Goal: Task Accomplishment & Management: Use online tool/utility

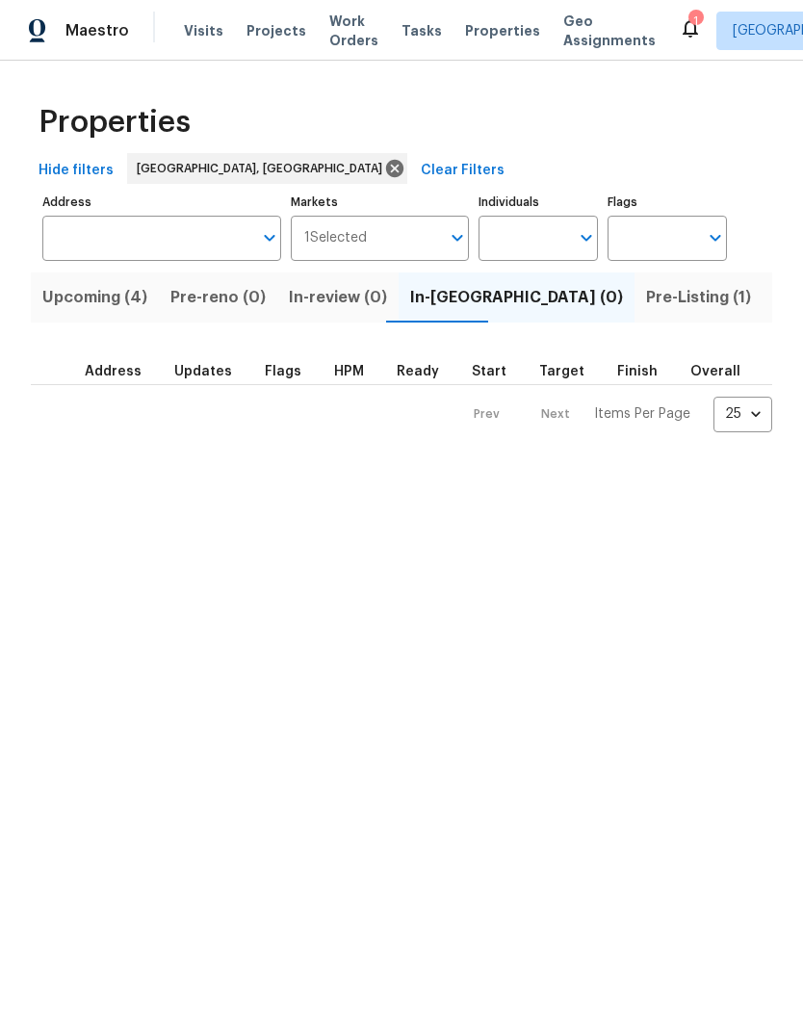
click at [70, 296] on span "Upcoming (4)" at bounding box center [94, 297] width 105 height 27
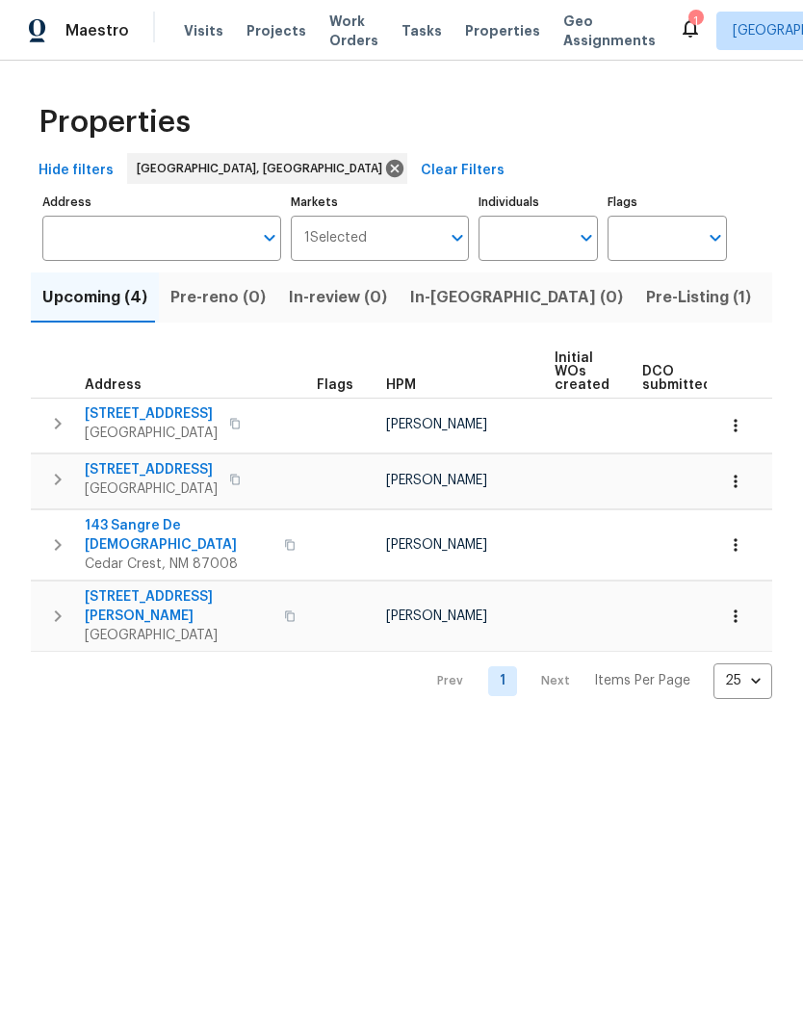
click at [646, 301] on span "Pre-Listing (1)" at bounding box center [698, 297] width 105 height 27
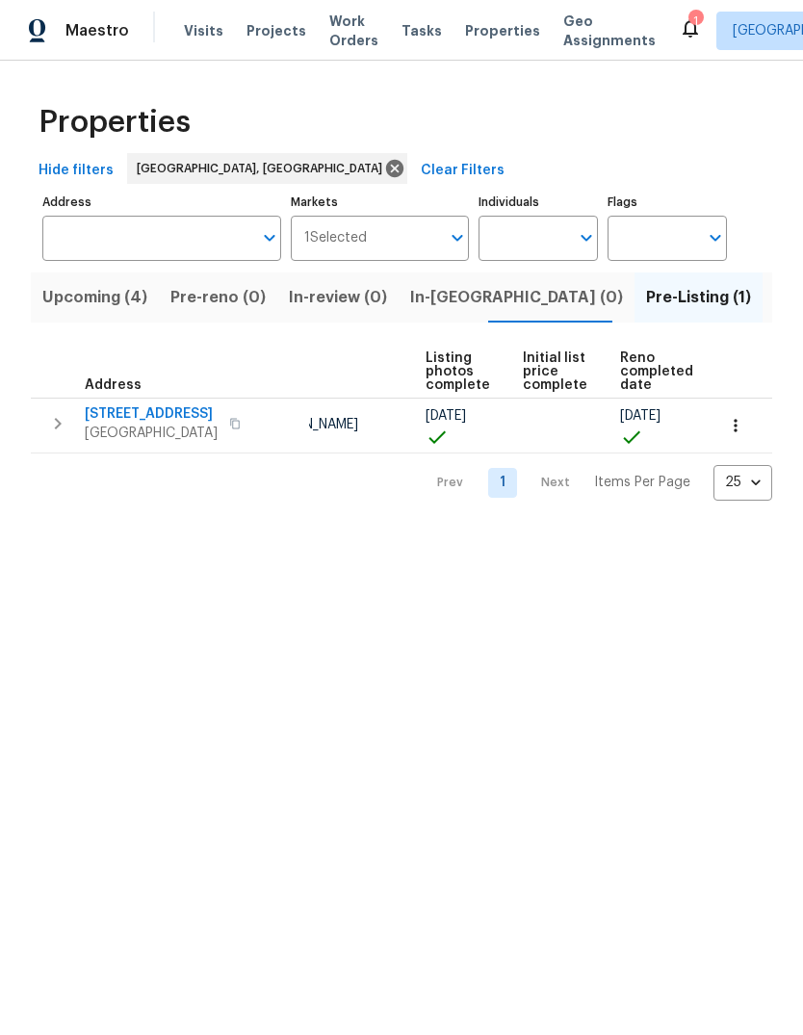
scroll to position [0, 128]
click at [738, 433] on icon "button" at bounding box center [735, 425] width 19 height 19
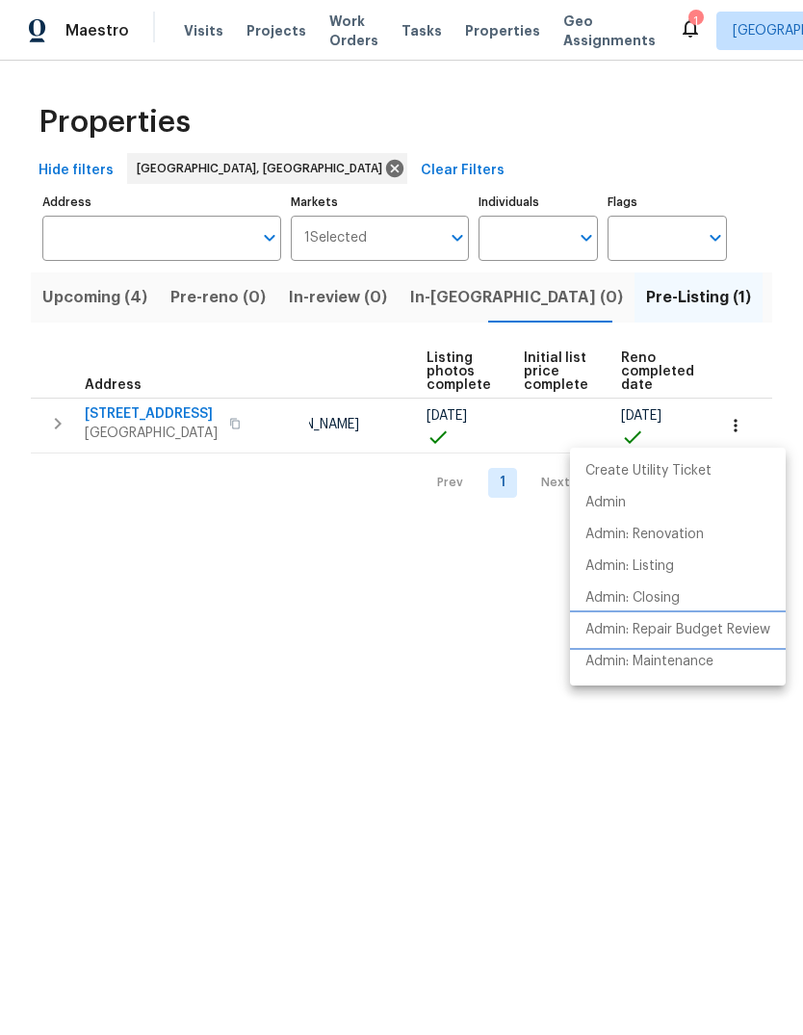
click at [724, 625] on p "Admin: Repair Budget Review" at bounding box center [677, 630] width 185 height 20
click at [191, 552] on div at bounding box center [401, 517] width 803 height 1035
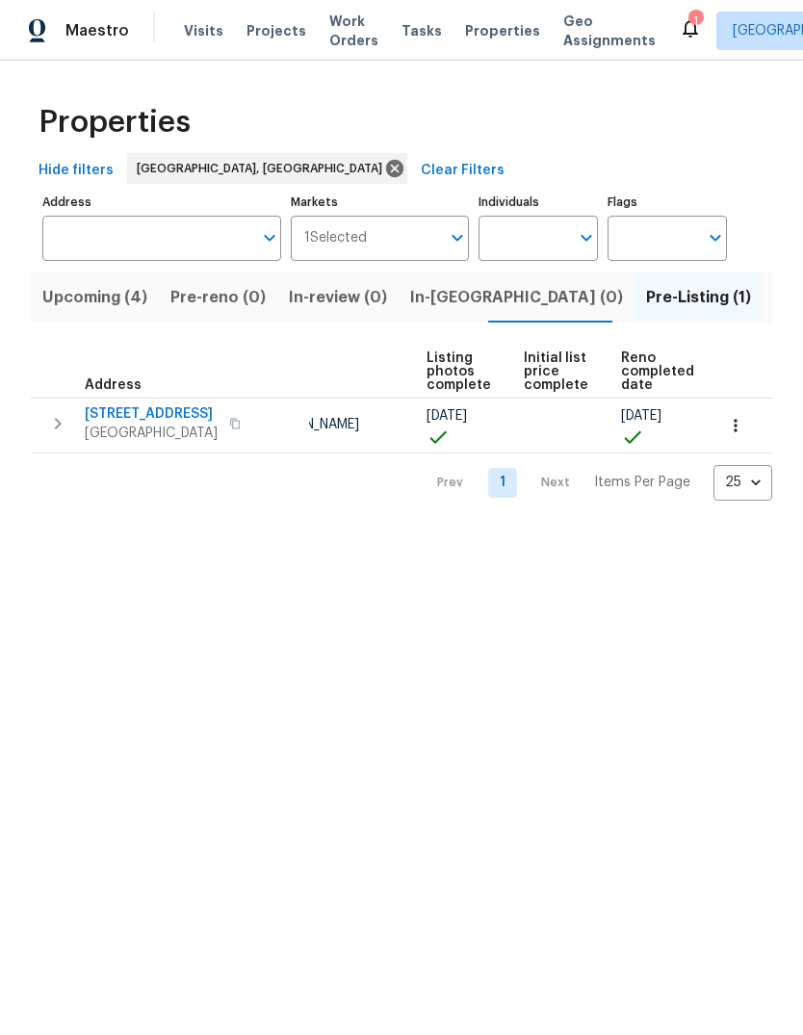
click at [85, 406] on span "[STREET_ADDRESS]" at bounding box center [151, 413] width 133 height 19
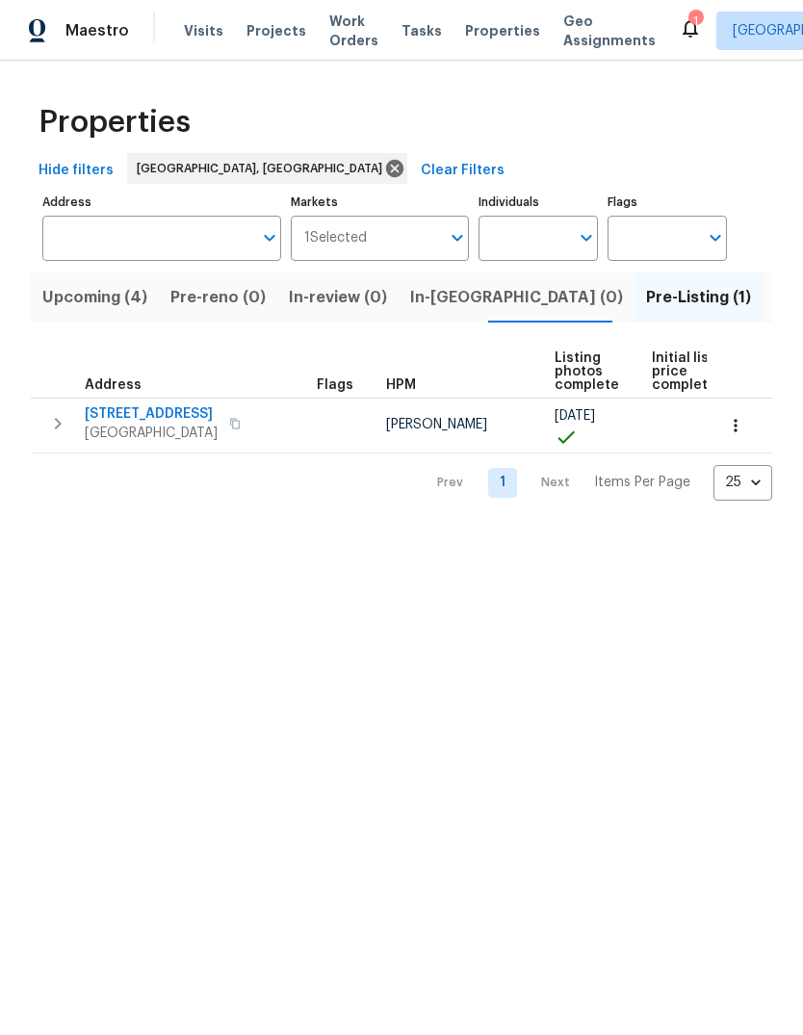
scroll to position [0, 0]
click at [688, 20] on div "1" at bounding box center [694, 21] width 13 height 19
click at [679, 16] on icon at bounding box center [690, 27] width 23 height 23
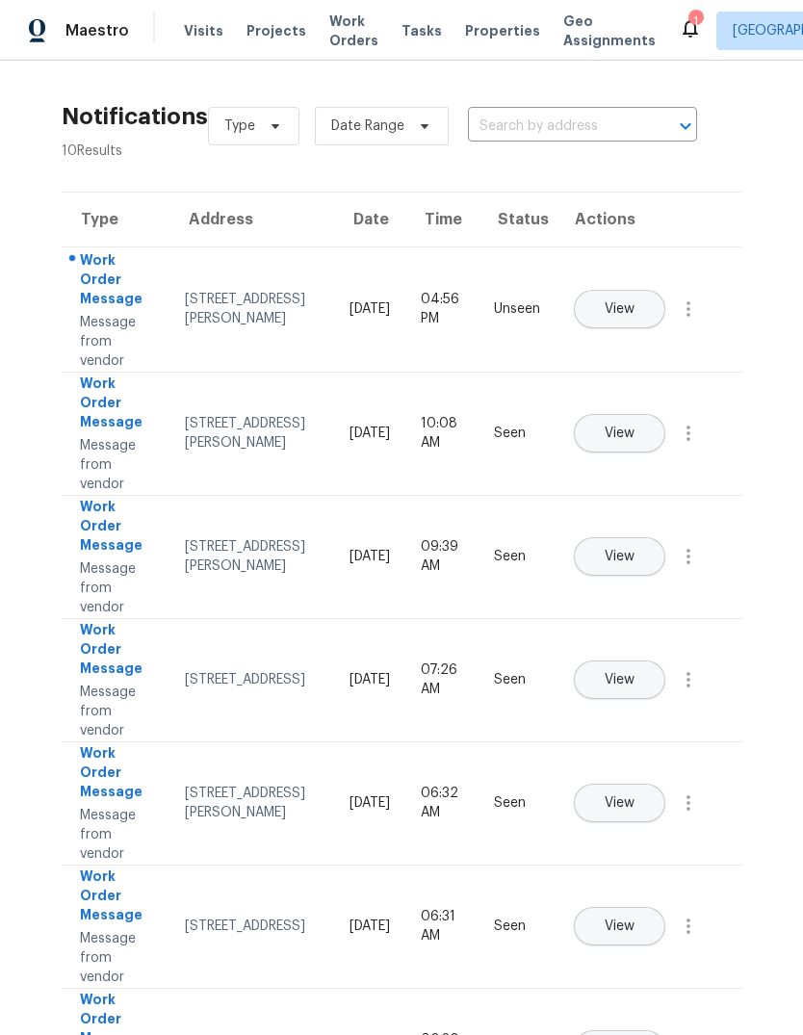
click at [634, 302] on span "View" at bounding box center [619, 309] width 30 height 14
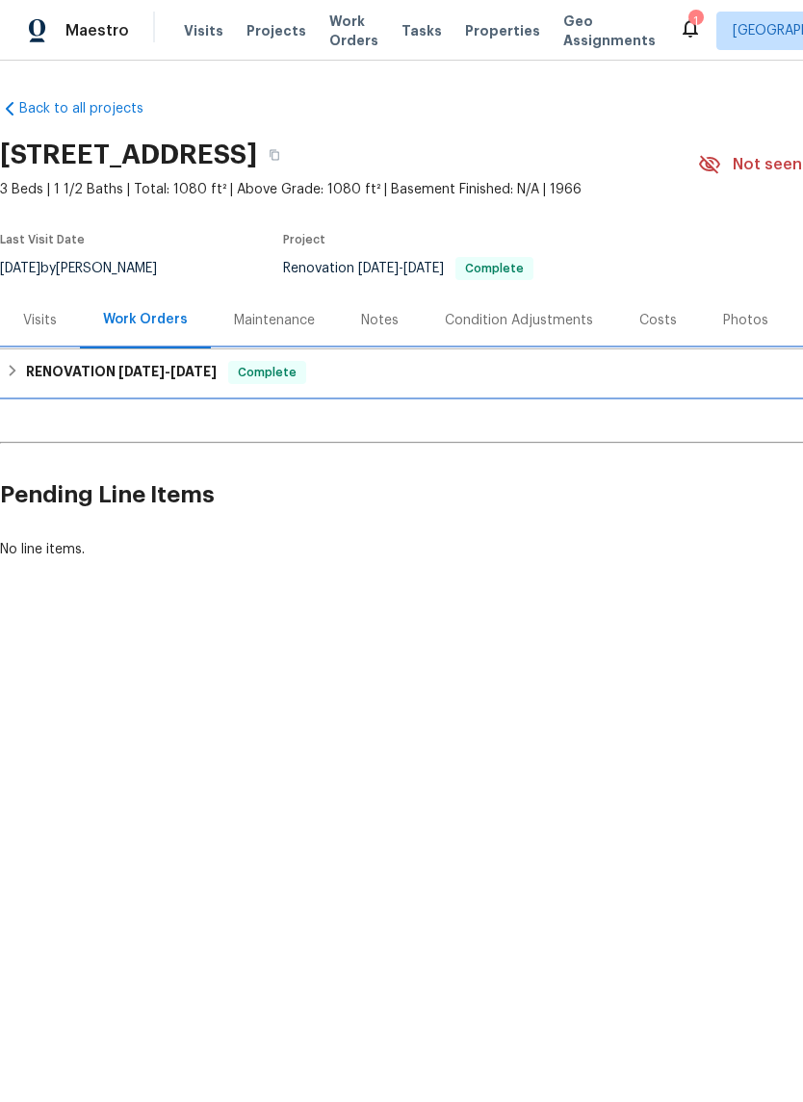
click at [72, 365] on h6 "RENOVATION 10/1/25 - 10/8/25" at bounding box center [121, 372] width 191 height 23
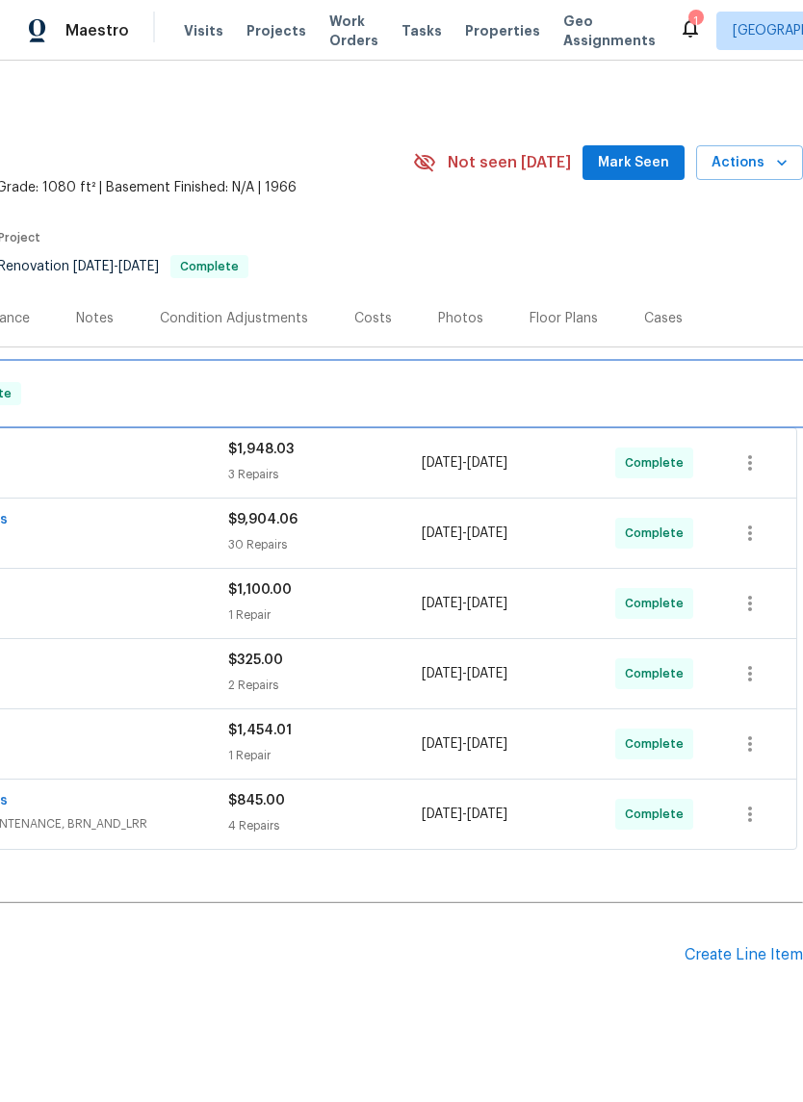
scroll to position [2, 285]
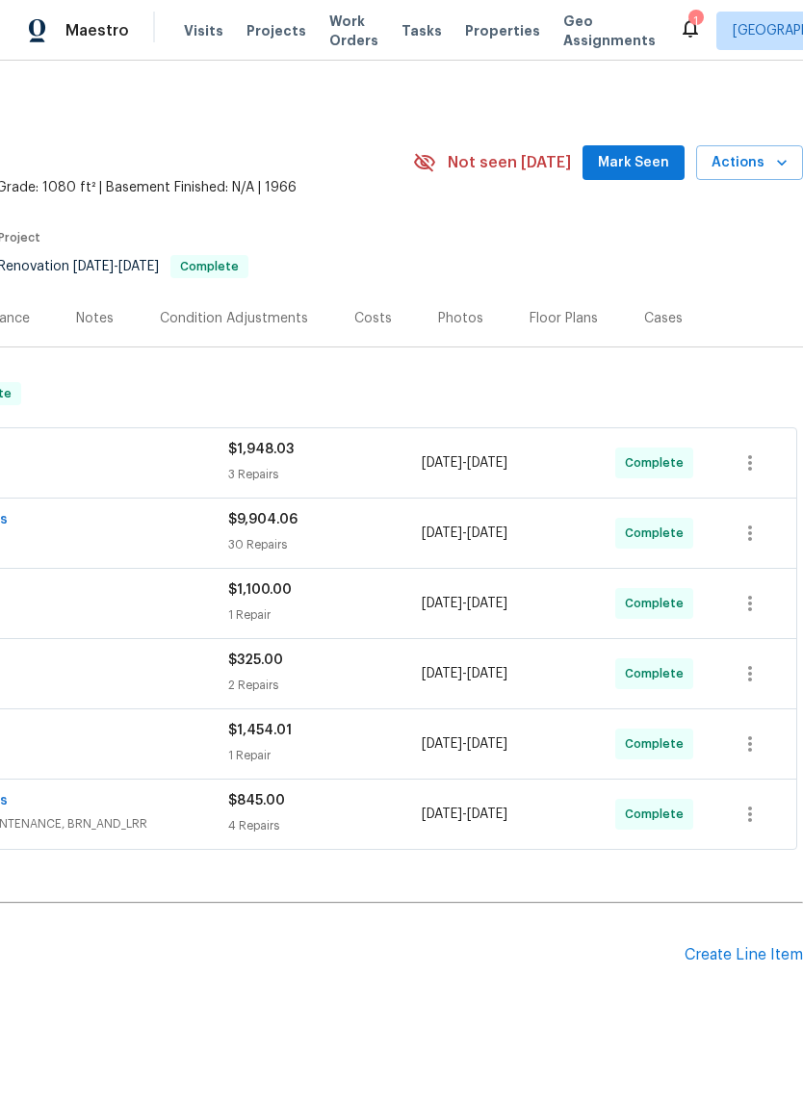
click at [638, 159] on span "Mark Seen" at bounding box center [633, 163] width 71 height 24
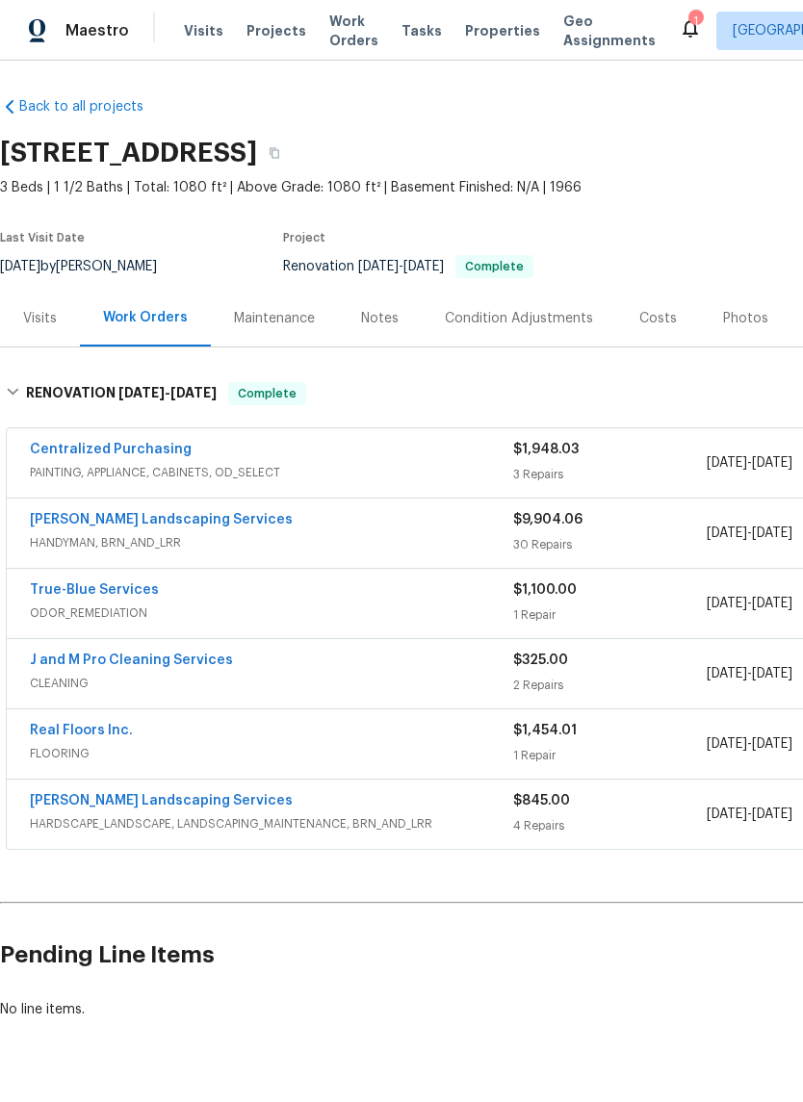
scroll to position [2, 0]
click at [657, 318] on div "Costs" at bounding box center [658, 318] width 38 height 19
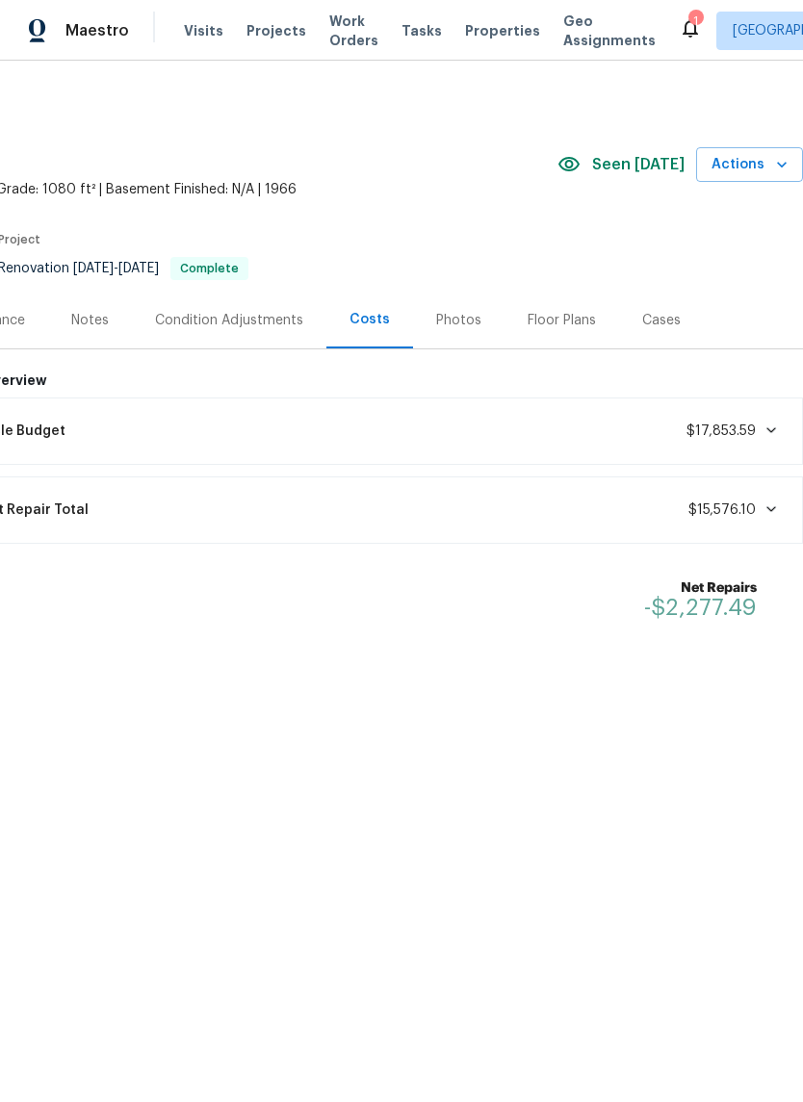
scroll to position [0, 285]
click at [775, 503] on icon at bounding box center [770, 508] width 15 height 15
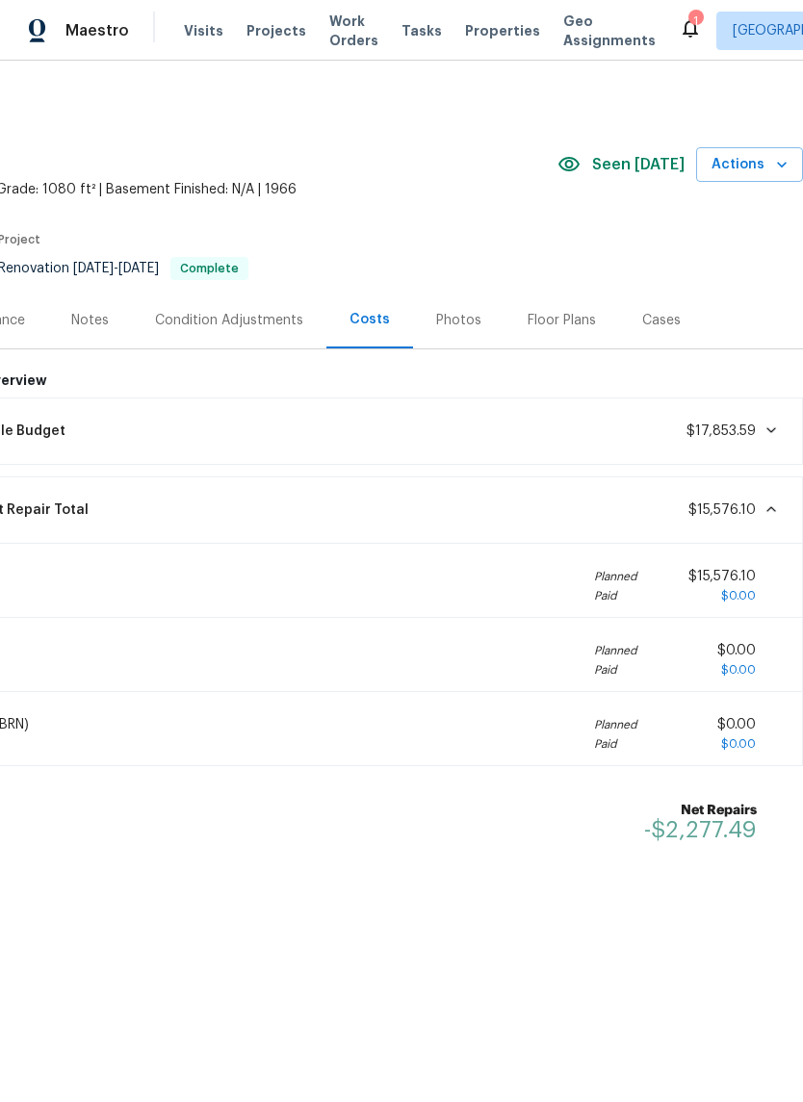
click at [760, 505] on span at bounding box center [767, 508] width 23 height 15
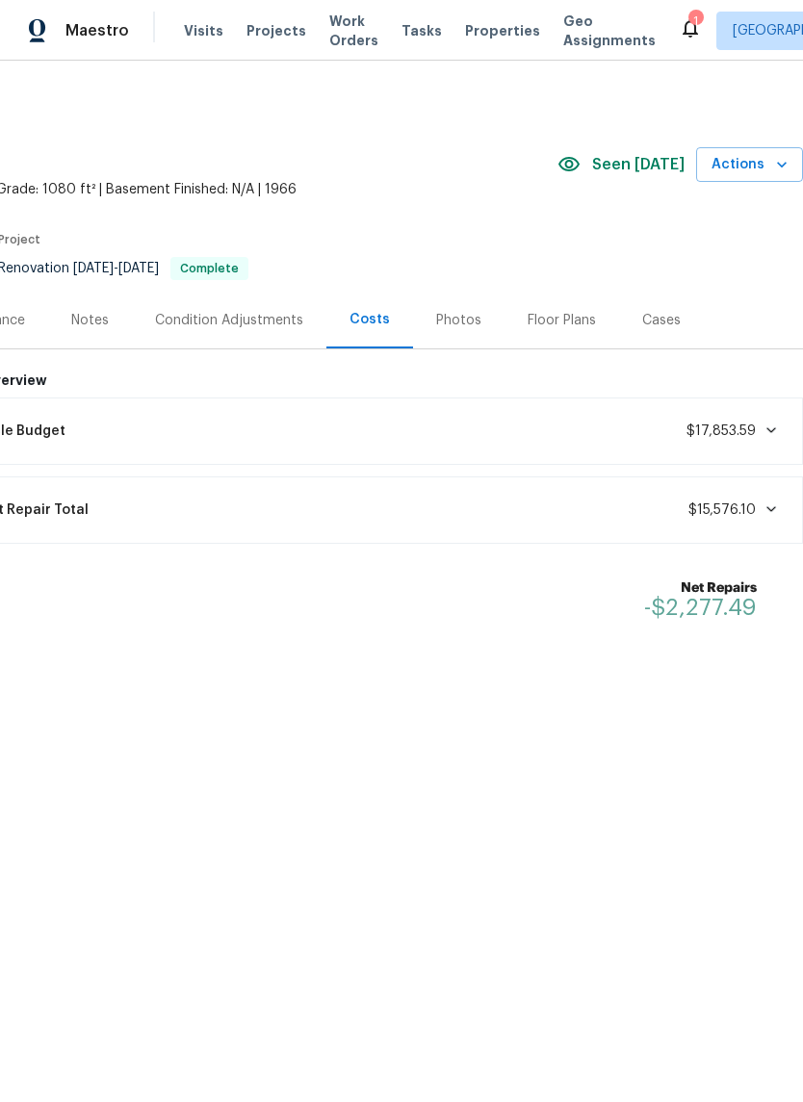
click at [768, 427] on icon at bounding box center [771, 430] width 10 height 6
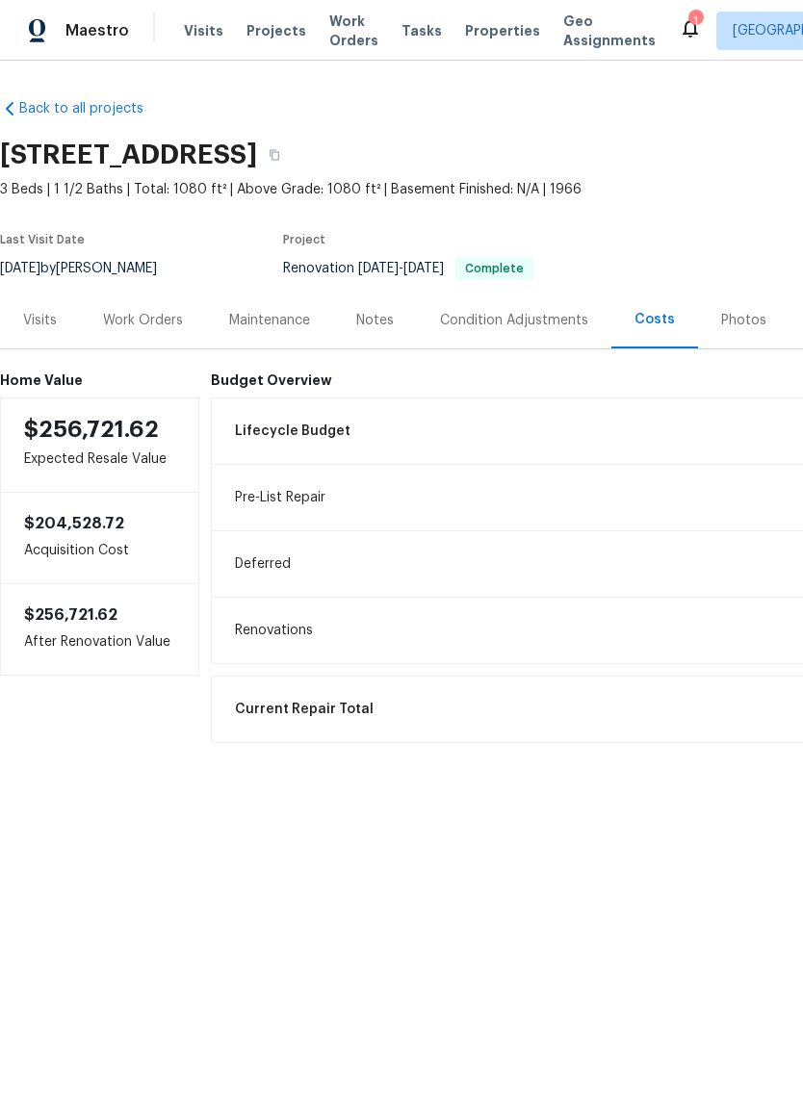
scroll to position [0, 0]
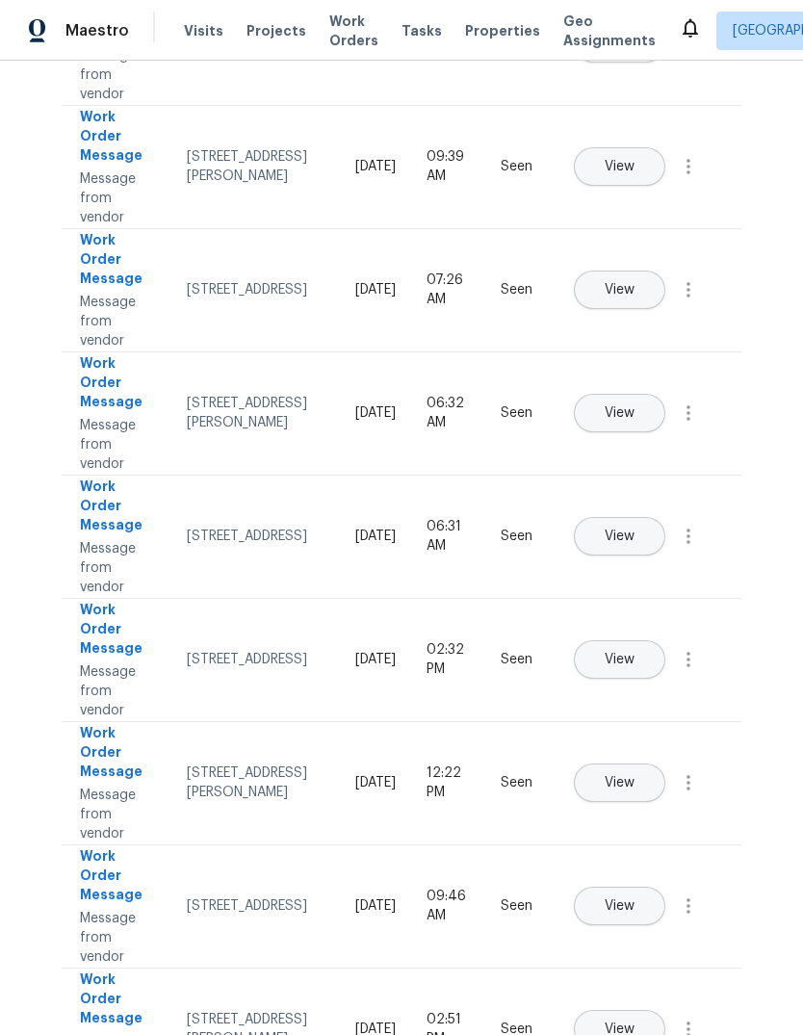
scroll to position [388, 0]
